Goal: Information Seeking & Learning: Learn about a topic

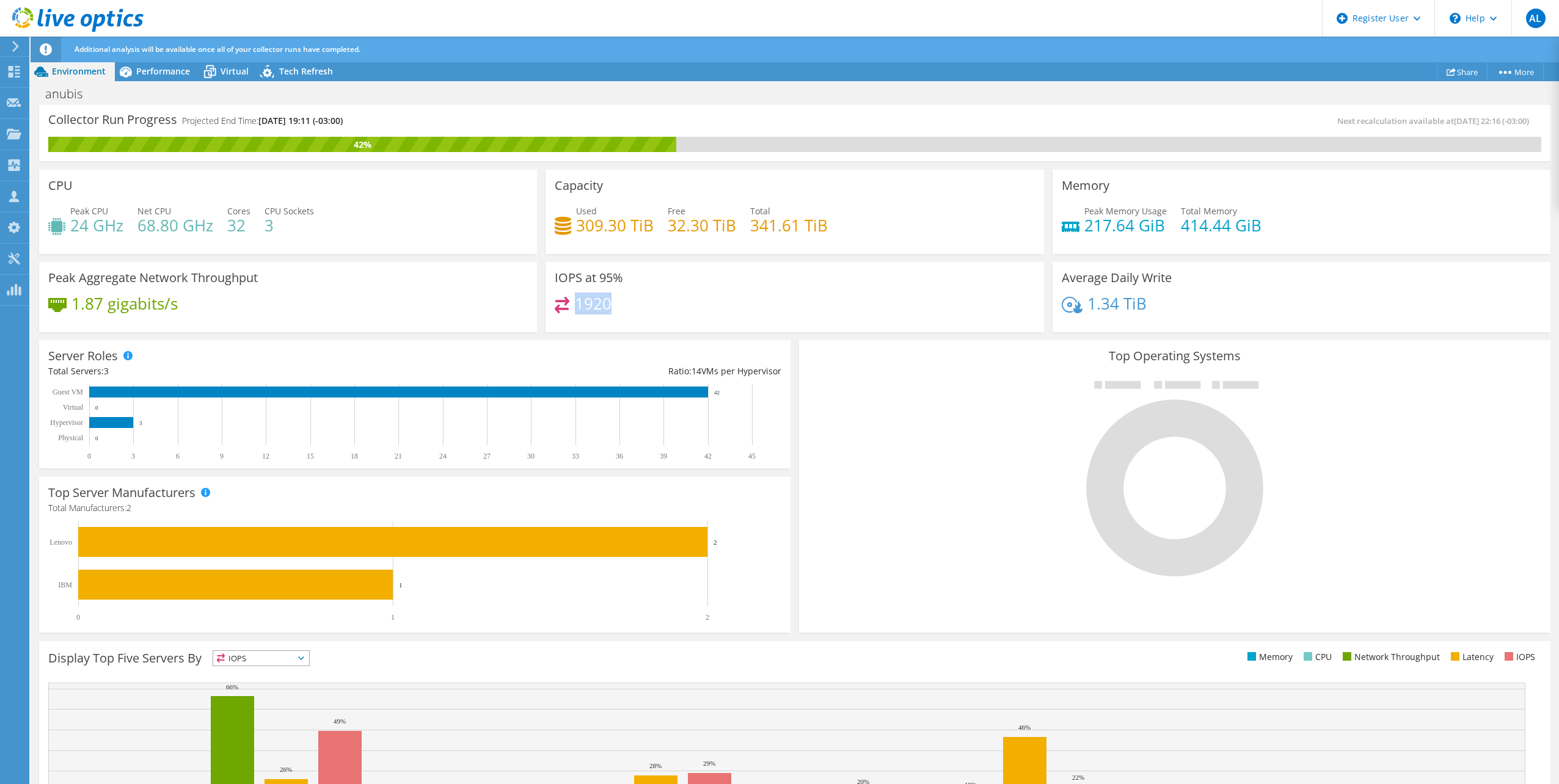
scroll to position [44, 0]
click at [179, 74] on span "Performance" at bounding box center [162, 71] width 53 height 11
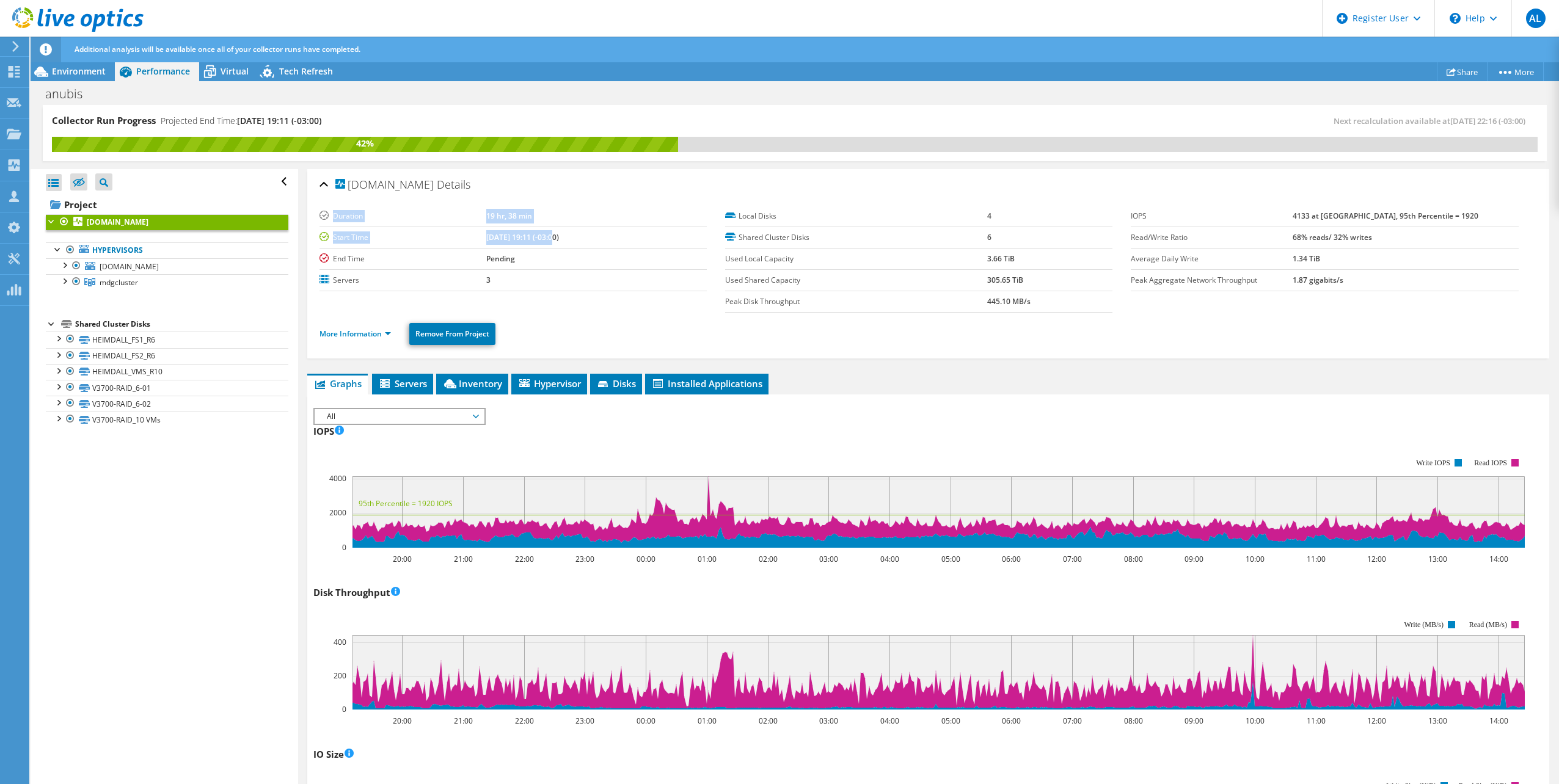
drag, startPoint x: 318, startPoint y: 235, endPoint x: 530, endPoint y: 237, distance: 212.0
click at [530, 237] on div "hyper01.medbarra.com.br Details Duration 19 hr, 38 min Start Time 10/08/2025, 1…" at bounding box center [929, 264] width 1243 height 189
click at [532, 239] on b "[DATE] 19:11 (-03:00)" at bounding box center [522, 237] width 73 height 11
click at [450, 239] on label "Start Time" at bounding box center [403, 237] width 167 height 12
drag, startPoint x: 501, startPoint y: 259, endPoint x: 323, endPoint y: 237, distance: 179.4
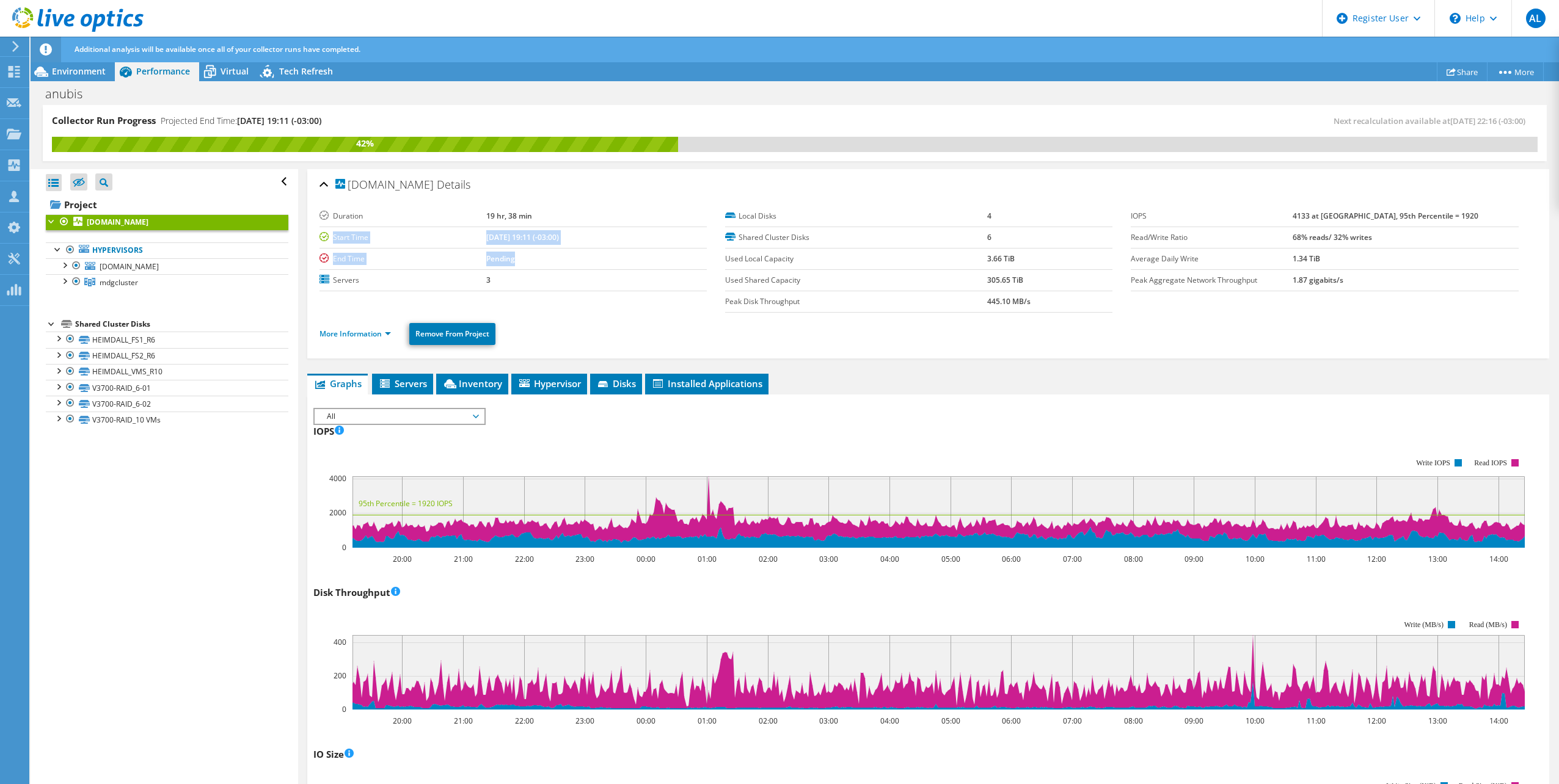
click at [323, 237] on tbody "Duration 19 hr, 38 min Start Time 10/08/2025, 19:11 (-03:00) End Time Pending S…" at bounding box center [514, 249] width 387 height 86
copy tbody "Start Time 10/08/2025, 19:11 (-03:00) End Time Pending"
